Goal: Information Seeking & Learning: Learn about a topic

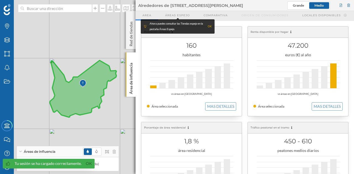
click at [95, 40] on div "© Mapbox © OpenStreetMap Improve this map" at bounding box center [177, 87] width 354 height 174
click at [131, 77] on p "Área de influencia" at bounding box center [131, 77] width 6 height 33
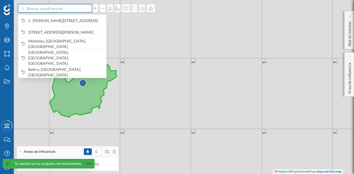
click at [66, 10] on input at bounding box center [55, 8] width 62 height 8
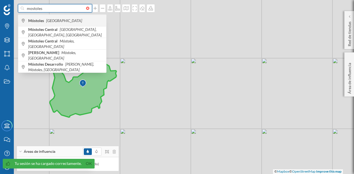
type input "mostoles"
click at [57, 20] on icon "España" at bounding box center [64, 20] width 36 height 5
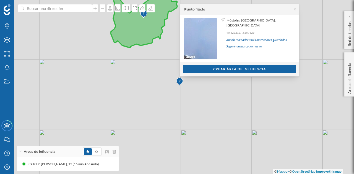
click at [115, 155] on div at bounding box center [99, 152] width 33 height 8
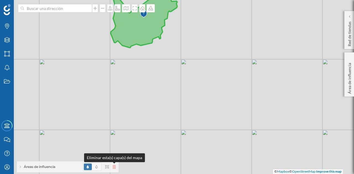
click at [115, 168] on icon at bounding box center [113, 167] width 3 height 4
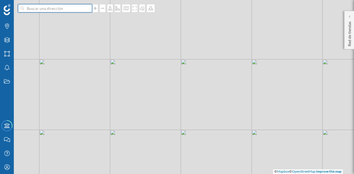
click at [64, 6] on input at bounding box center [55, 8] width 62 height 8
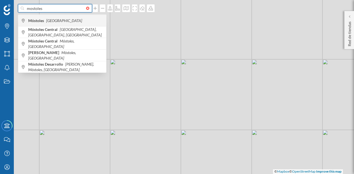
type input "mostoles"
click at [63, 24] on div "Móstoles España" at bounding box center [62, 21] width 88 height 12
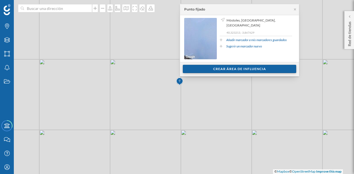
click at [225, 67] on div "Crear área de influencia" at bounding box center [239, 69] width 113 height 8
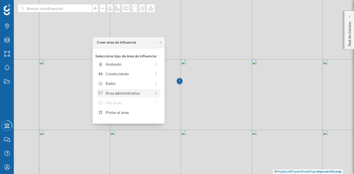
click at [129, 96] on div "Área administrativa" at bounding box center [128, 93] width 45 height 6
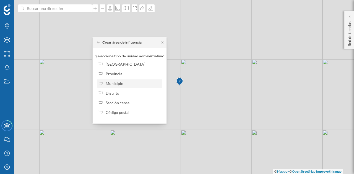
click at [125, 82] on div "Municipio" at bounding box center [133, 84] width 54 height 6
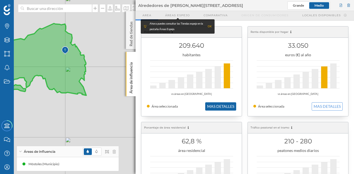
click at [216, 106] on button "MAS DETALLES" at bounding box center [220, 107] width 31 height 8
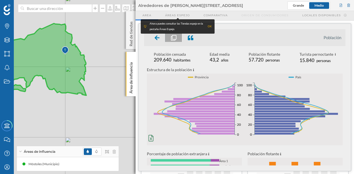
click at [208, 26] on div "OK" at bounding box center [209, 27] width 4 height 6
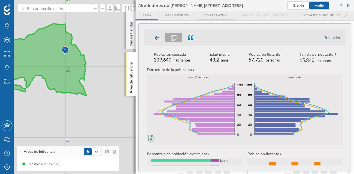
click at [215, 16] on span "Comparativa" at bounding box center [215, 15] width 24 height 4
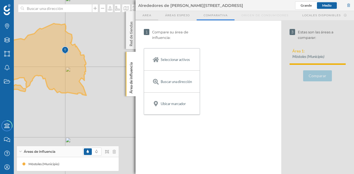
click at [153, 16] on div "Area" at bounding box center [146, 15] width 23 height 9
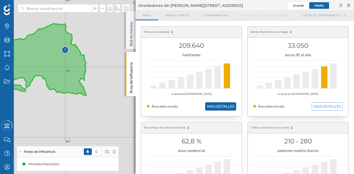
click at [220, 106] on button "MAS DETALLES" at bounding box center [220, 107] width 31 height 8
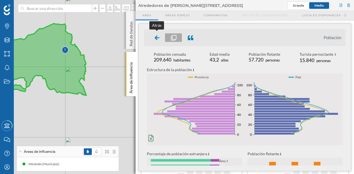
click at [161, 37] on div at bounding box center [157, 37] width 16 height 9
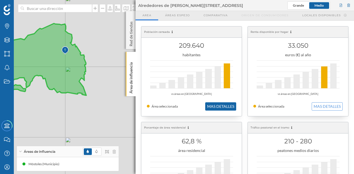
click at [212, 104] on button "MAS DETALLES" at bounding box center [220, 107] width 31 height 8
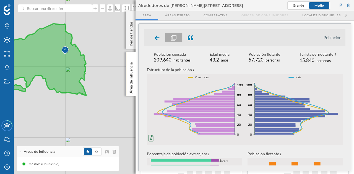
click at [157, 41] on div at bounding box center [157, 37] width 16 height 9
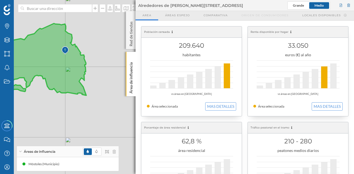
click at [216, 76] on div at bounding box center [217, 77] width 6 height 22
click at [207, 80] on div at bounding box center [208, 78] width 6 height 19
click at [193, 84] on div at bounding box center [191, 75] width 83 height 28
click at [165, 88] on div at bounding box center [191, 75] width 83 height 28
click at [150, 90] on div "209.640 habitantes vs áreas en España Área seleccionada MAS DETALLES" at bounding box center [191, 72] width 100 height 90
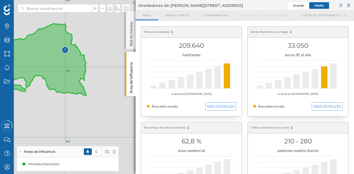
click at [209, 101] on div "209.640 habitantes vs áreas en España Área seleccionada MAS DETALLES" at bounding box center [191, 72] width 100 height 90
click at [210, 103] on div "209.640 habitantes vs áreas en España Área seleccionada MAS DETALLES" at bounding box center [191, 72] width 100 height 90
click at [210, 105] on button "MAS DETALLES" at bounding box center [220, 107] width 31 height 8
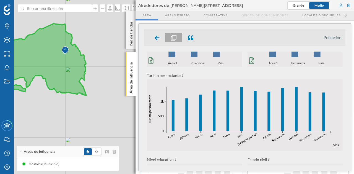
scroll to position [182, 0]
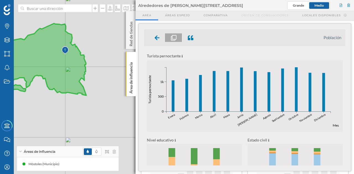
click at [336, 128] on icon "Enero Febrero Marzo Abril Mayo Junio Julio Agosto Septiembre Octubre Noviembre …" at bounding box center [245, 102] width 196 height 72
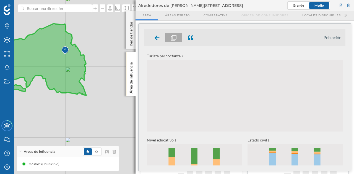
scroll to position [0, 0]
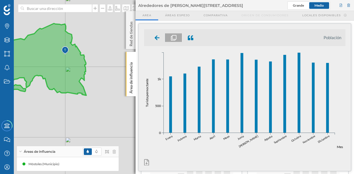
click at [156, 41] on div at bounding box center [157, 37] width 16 height 9
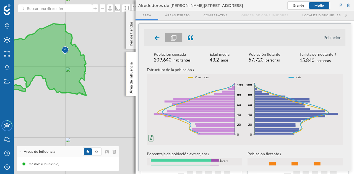
drag, startPoint x: 159, startPoint y: 57, endPoint x: 192, endPoint y: 58, distance: 33.2
click at [191, 58] on div "Población censada 209.640 habitantes Edad media 43,2 años Población flotante 57…" at bounding box center [244, 58] width 201 height 13
click at [183, 59] on span "habitantes" at bounding box center [181, 60] width 17 height 4
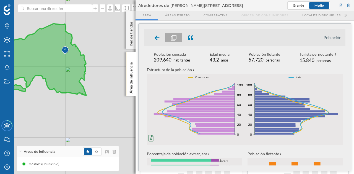
click at [335, 54] on div "Población censada 209.640 habitantes Edad media 43,2 años Población flotante 57…" at bounding box center [244, 58] width 201 height 13
click at [334, 54] on div "Población censada 209.640 habitantes Edad media 43,2 años Población flotante 57…" at bounding box center [244, 58] width 201 height 13
click at [157, 37] on icon at bounding box center [156, 38] width 5 height 6
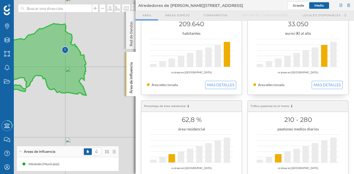
scroll to position [28, 0]
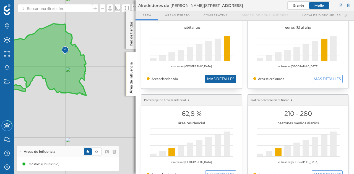
click at [225, 78] on button "MAS DETALLES" at bounding box center [220, 79] width 31 height 8
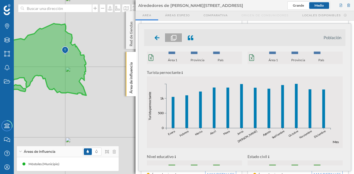
scroll to position [55, 0]
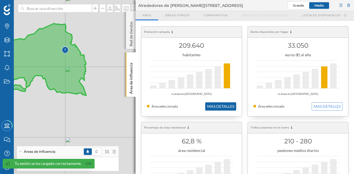
click at [218, 106] on button "MAS DETALLES" at bounding box center [220, 107] width 31 height 8
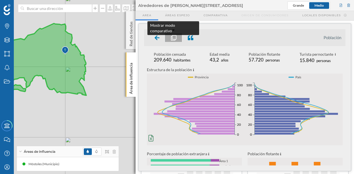
click at [158, 38] on icon at bounding box center [156, 37] width 5 height 5
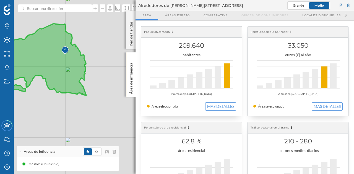
click at [318, 100] on div "33.050 euros (€) al año vs áreas en [GEOGRAPHIC_DATA] Área seleccionada MAS DET…" at bounding box center [298, 72] width 100 height 90
click at [319, 104] on button "MAS DETALLES" at bounding box center [326, 107] width 31 height 8
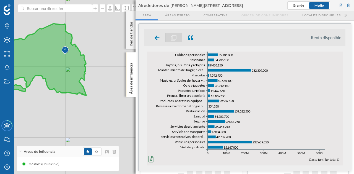
scroll to position [264, 0]
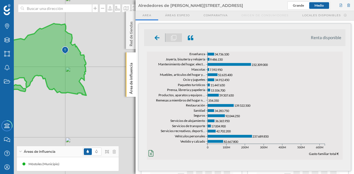
click at [155, 34] on icon at bounding box center [156, 37] width 5 height 7
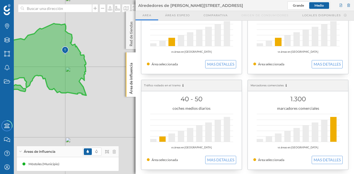
scroll to position [83, 0]
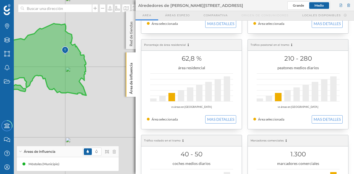
click at [322, 113] on div "210 - 280 peatones medios diarios vs áreas en [GEOGRAPHIC_DATA] Área selecciona…" at bounding box center [298, 85] width 100 height 90
click at [327, 121] on button "MAS DETALLES" at bounding box center [326, 119] width 31 height 8
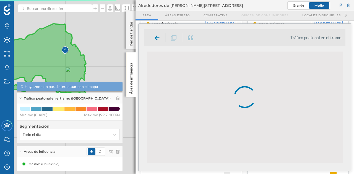
scroll to position [417, 0]
click at [160, 37] on div at bounding box center [157, 37] width 16 height 9
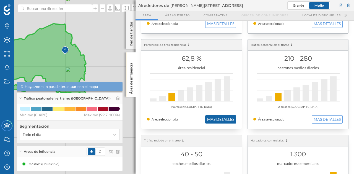
click at [213, 118] on button "MAS DETALLES" at bounding box center [220, 119] width 31 height 8
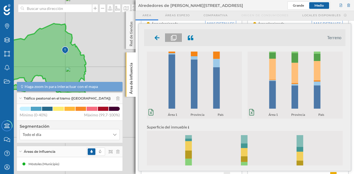
scroll to position [153, 0]
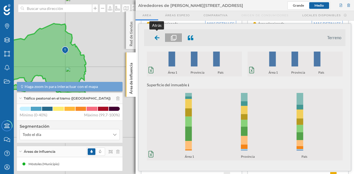
click at [156, 35] on icon at bounding box center [156, 37] width 5 height 7
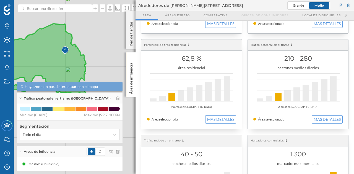
scroll to position [0, 0]
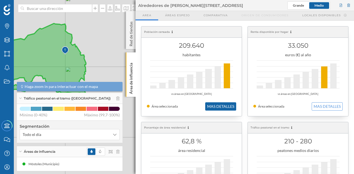
click at [226, 109] on button "MAS DETALLES" at bounding box center [220, 107] width 31 height 8
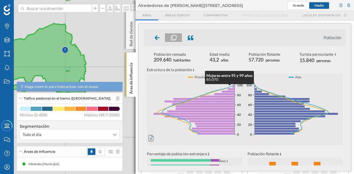
click at [153, 138] on icon at bounding box center [150, 138] width 5 height 6
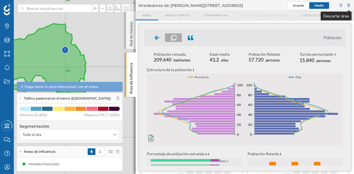
click at [346, 6] on div at bounding box center [348, 5] width 5 height 8
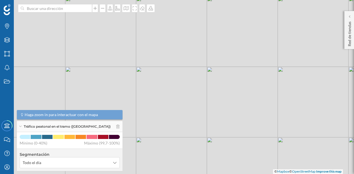
click at [117, 125] on div "Tráfico peatonal en el tramo ([GEOGRAPHIC_DATA])" at bounding box center [70, 126] width 106 height 11
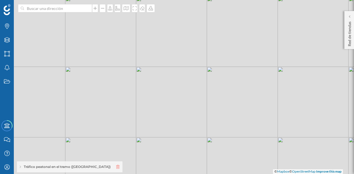
click at [116, 167] on icon at bounding box center [117, 167] width 3 height 4
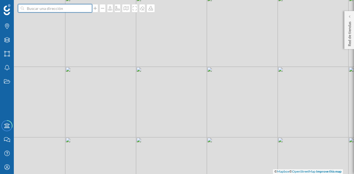
click at [40, 8] on input at bounding box center [55, 8] width 62 height 8
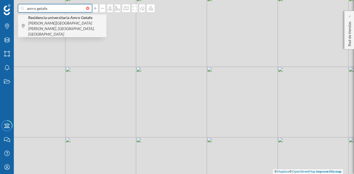
type input "amro getafe"
click at [43, 15] on span "Residencia universitaria [PERSON_NAME] [PERSON_NAME][GEOGRAPHIC_DATA][PERSON_NA…" at bounding box center [65, 26] width 75 height 22
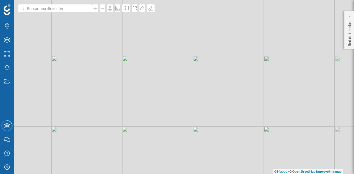
drag, startPoint x: 132, startPoint y: 49, endPoint x: 106, endPoint y: 85, distance: 44.6
click at [106, 85] on div "© Mapbox © OpenStreetMap Improve this map" at bounding box center [177, 87] width 354 height 174
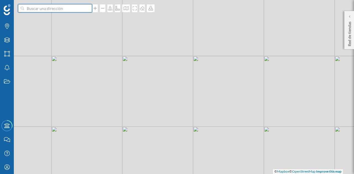
click at [69, 9] on input at bounding box center [55, 8] width 62 height 8
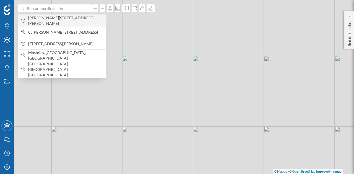
click at [59, 22] on span "[PERSON_NAME][STREET_ADDRESS][PERSON_NAME]" at bounding box center [65, 20] width 75 height 11
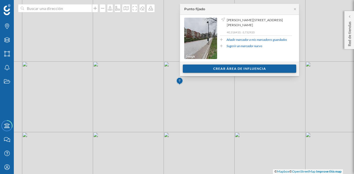
click at [221, 69] on div "Crear área de influencia" at bounding box center [239, 69] width 113 height 8
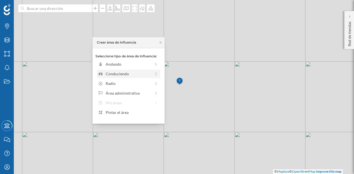
click at [114, 71] on div "Conduciendo" at bounding box center [128, 74] width 45 height 6
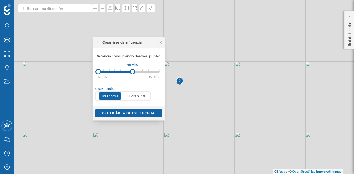
drag, startPoint x: 103, startPoint y: 73, endPoint x: 132, endPoint y: 72, distance: 29.0
click at [132, 72] on div at bounding box center [133, 72] width 6 height 6
click at [127, 114] on div "Crear área de influencia" at bounding box center [128, 113] width 66 height 8
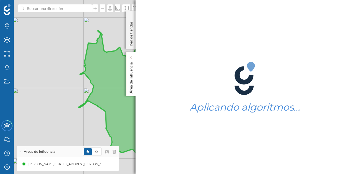
click at [127, 70] on div "Área de influencia" at bounding box center [131, 74] width 10 height 44
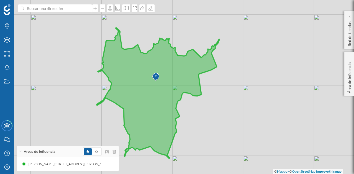
drag, startPoint x: 65, startPoint y: 88, endPoint x: 77, endPoint y: 85, distance: 12.5
click at [77, 85] on div "© Mapbox © OpenStreetMap Improve this map" at bounding box center [177, 87] width 354 height 174
